Goal: Find specific page/section: Find specific page/section

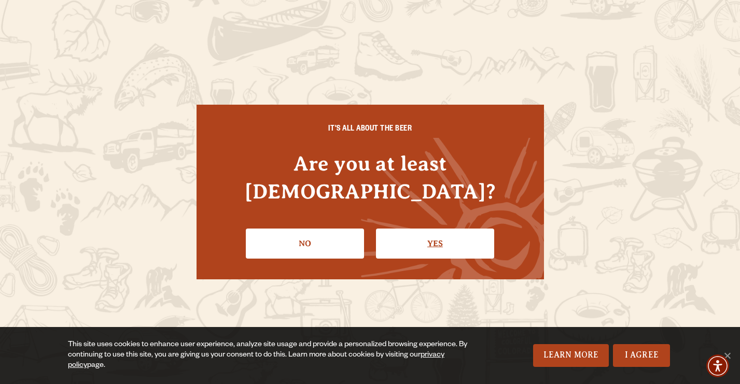
click at [448, 232] on link "Yes" at bounding box center [435, 244] width 118 height 30
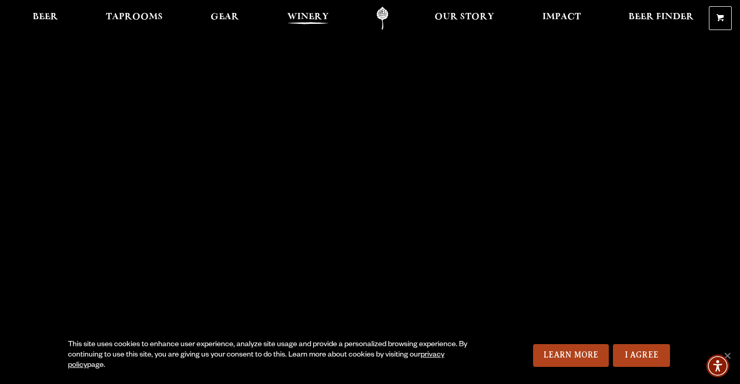
click at [305, 16] on span "Winery" at bounding box center [307, 17] width 41 height 8
click at [221, 15] on span "Gear" at bounding box center [224, 17] width 29 height 8
click at [124, 13] on span "Taprooms" at bounding box center [134, 17] width 57 height 8
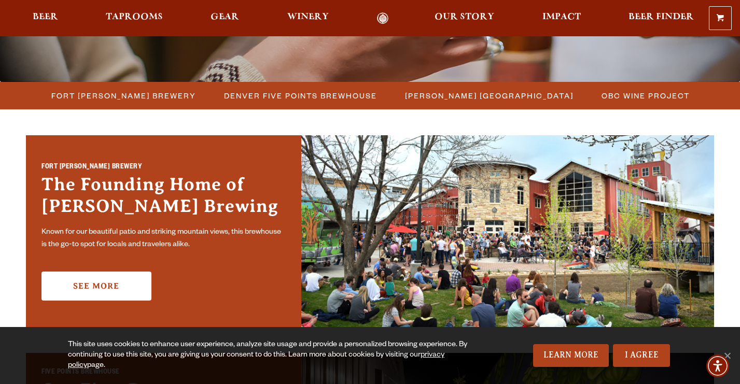
scroll to position [256, 0]
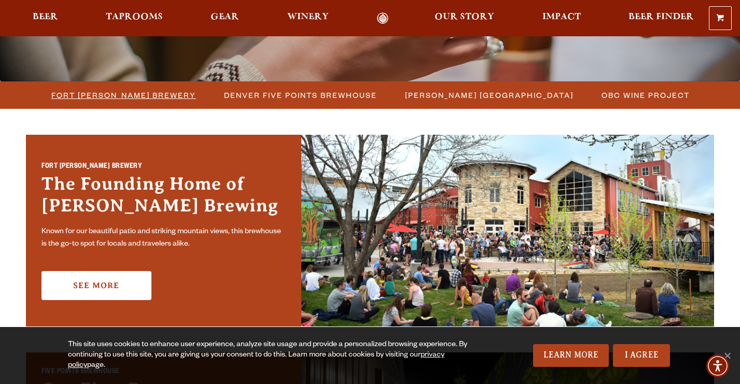
click at [153, 98] on span "Fort [PERSON_NAME] Brewery" at bounding box center [123, 95] width 145 height 15
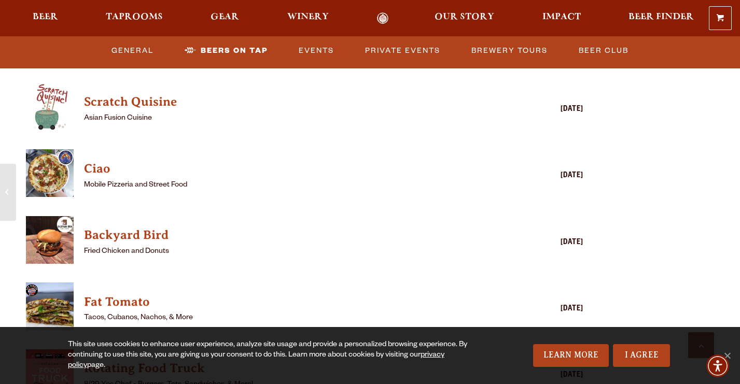
scroll to position [2519, 0]
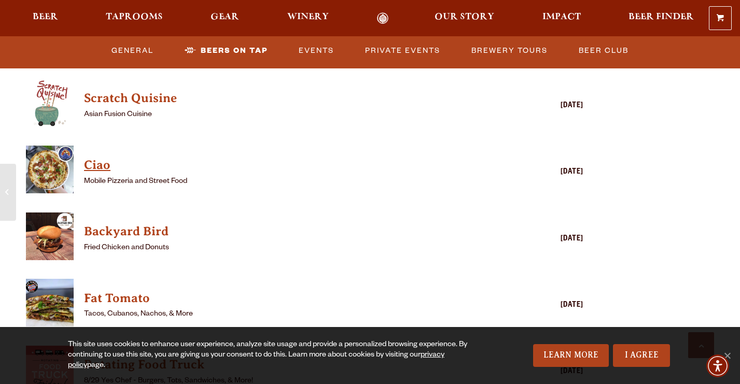
click at [96, 157] on h4 "Ciao" at bounding box center [289, 165] width 411 height 17
